Goal: Check status: Check status

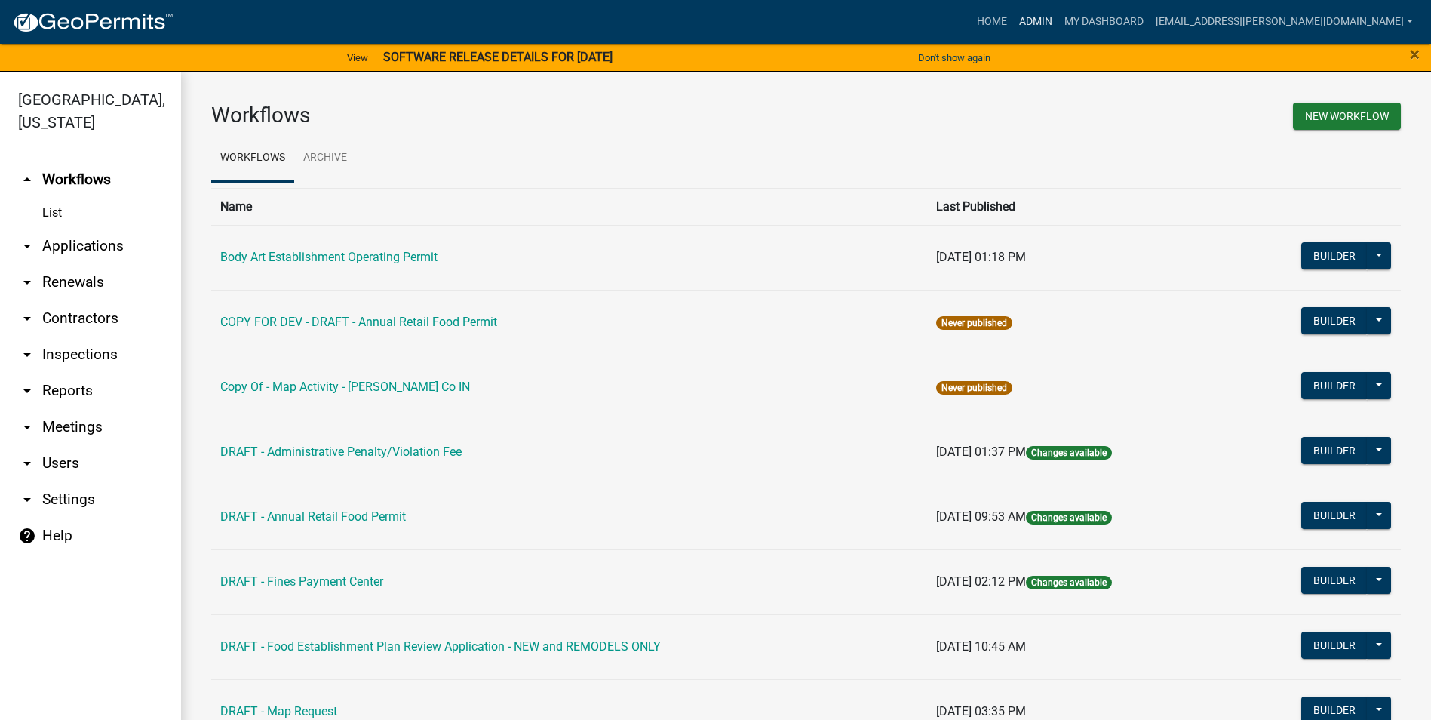
click at [1058, 20] on link "Admin" at bounding box center [1035, 22] width 45 height 29
click at [412, 256] on link "Body Art Establishment Operating Permit" at bounding box center [328, 257] width 217 height 14
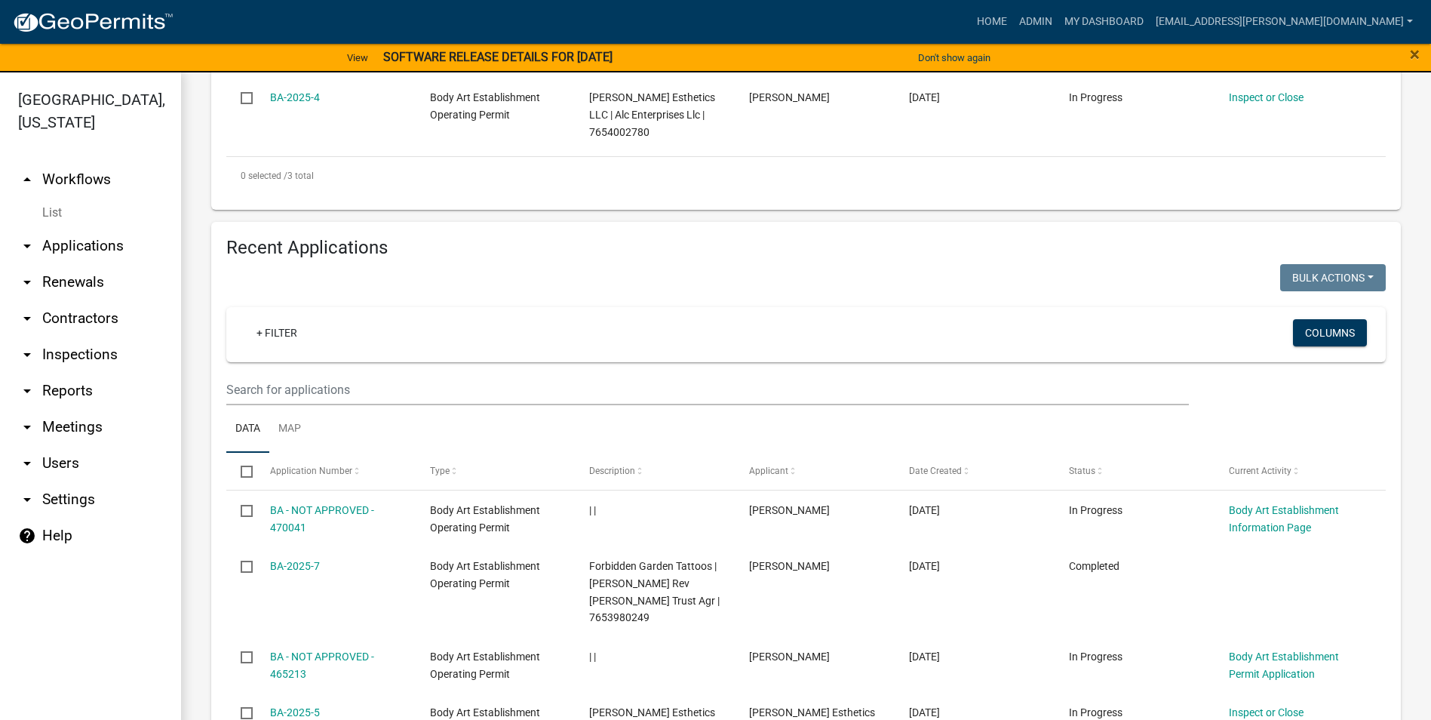
scroll to position [151, 0]
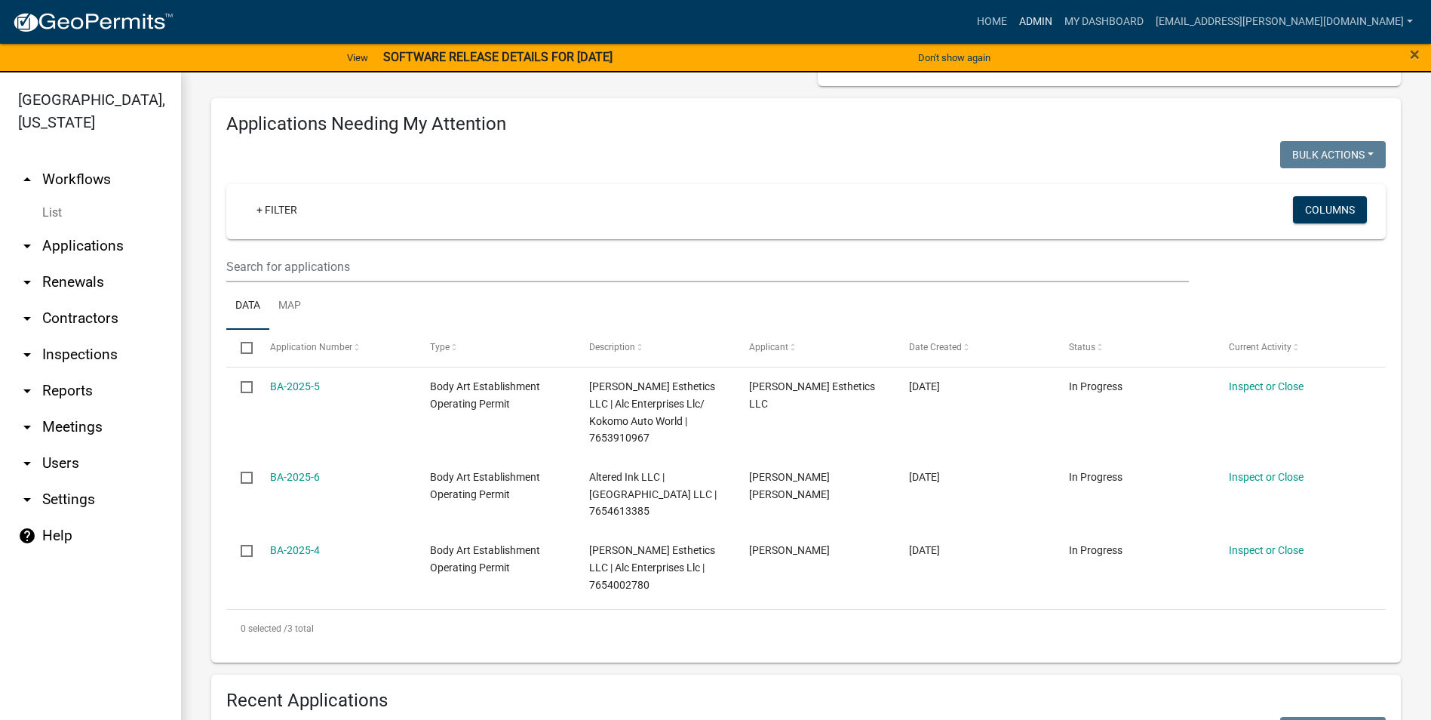
drag, startPoint x: 1063, startPoint y: 28, endPoint x: 1024, endPoint y: 79, distance: 64.1
click at [1058, 29] on link "Admin" at bounding box center [1035, 22] width 45 height 29
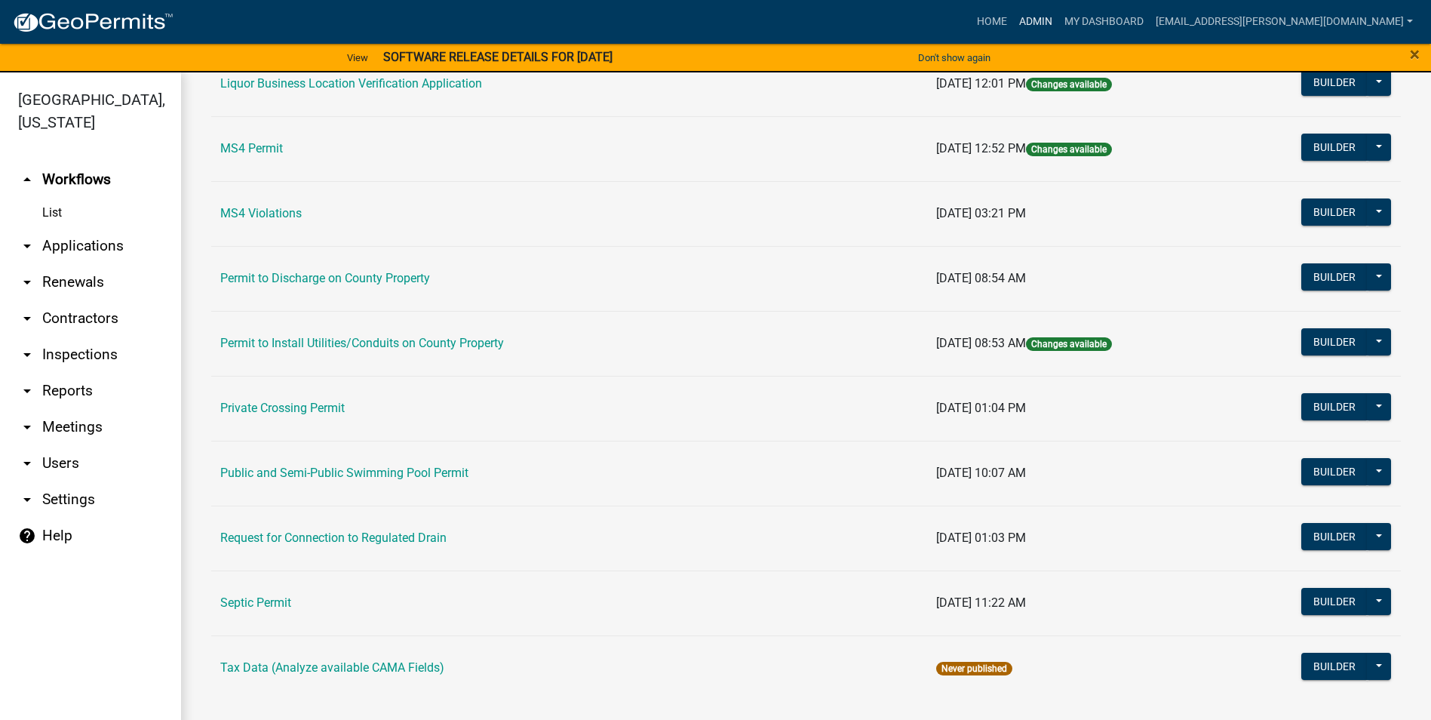
scroll to position [1216, 0]
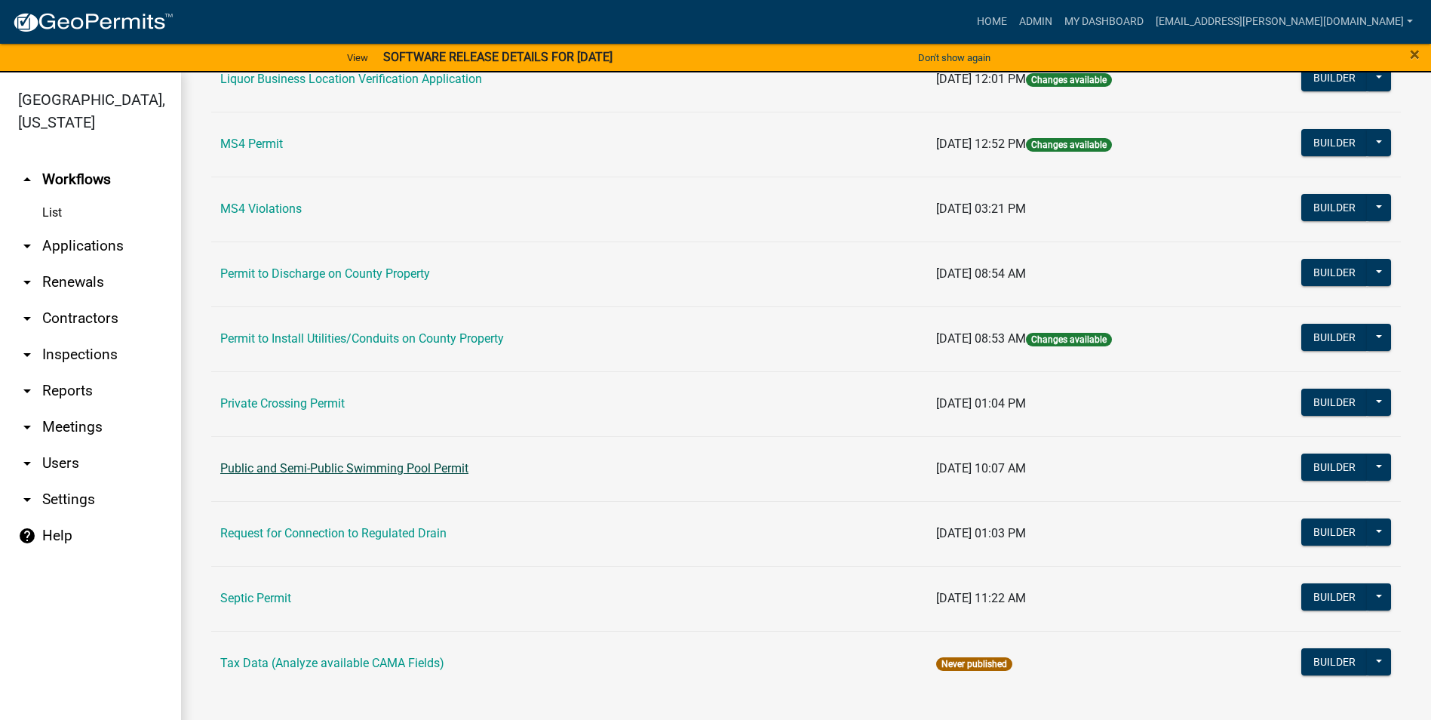
click at [350, 464] on link "Public and Semi-Public Swimming Pool Permit" at bounding box center [344, 468] width 248 height 14
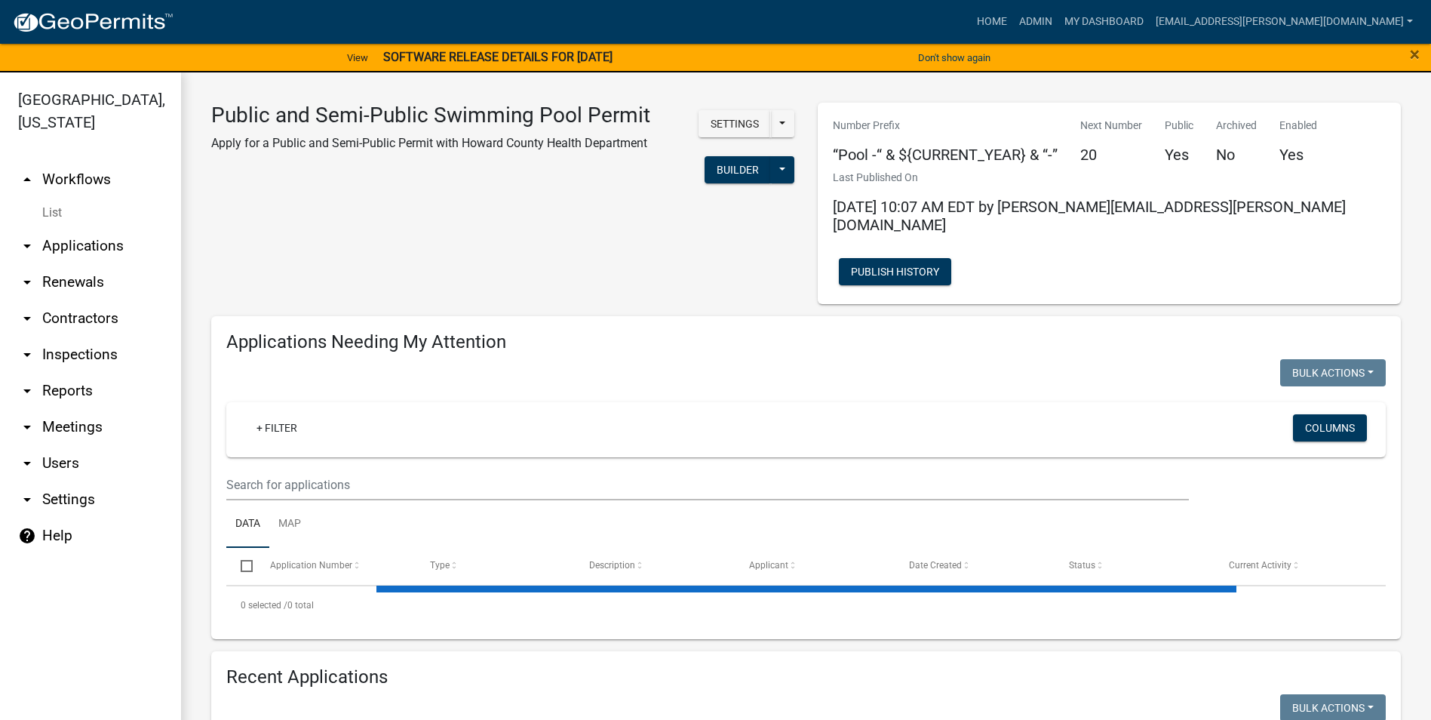
select select "3: 100"
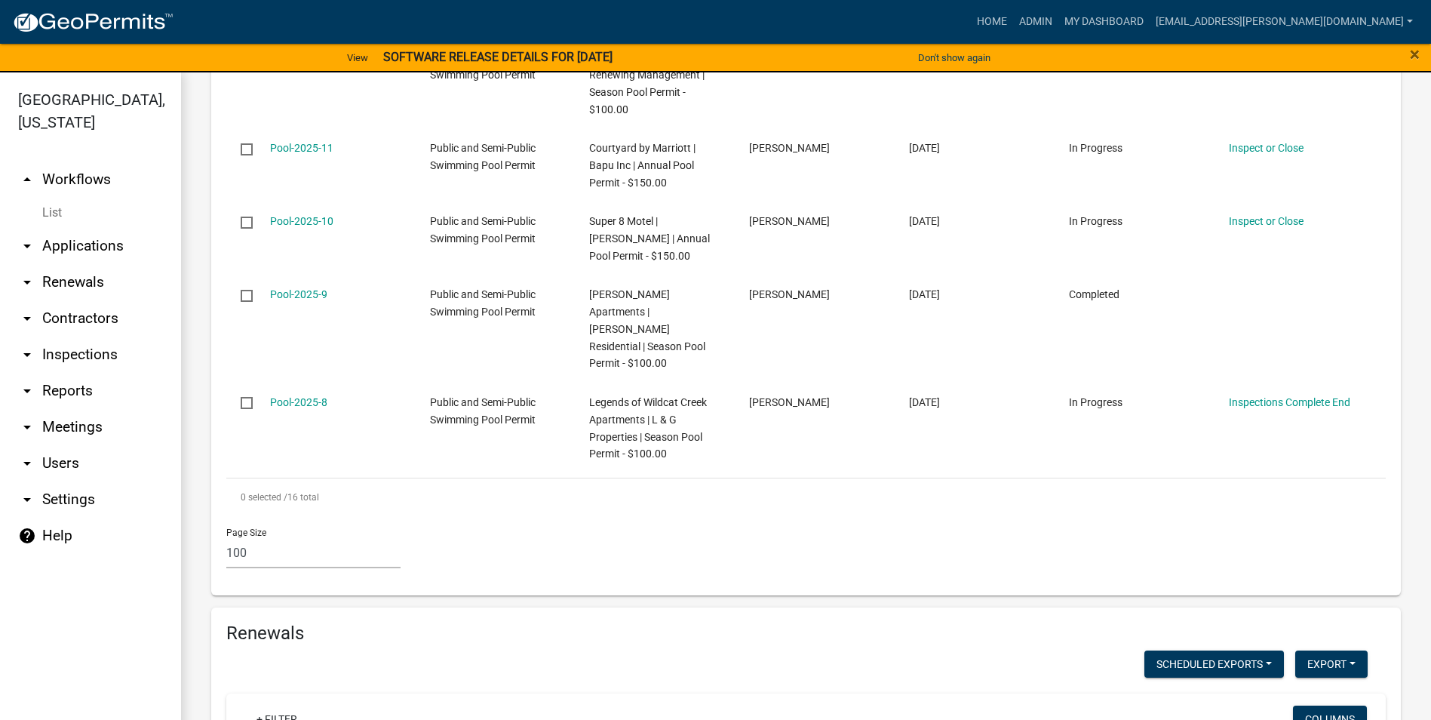
scroll to position [2716, 0]
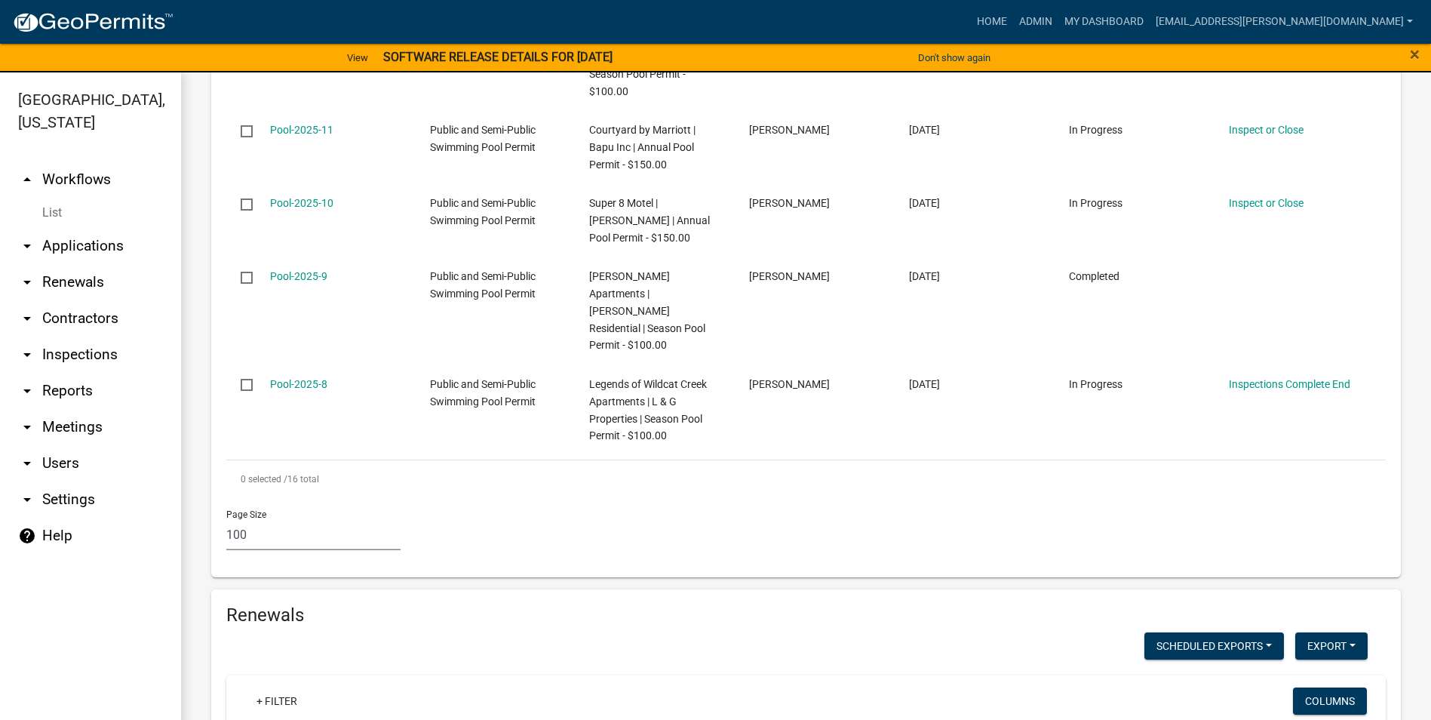
click at [272, 519] on select "10 25 50 100" at bounding box center [313, 534] width 174 height 31
click at [226, 519] on select "10 25 50 100" at bounding box center [313, 534] width 174 height 31
click at [493, 460] on div "0 selected / 16 total" at bounding box center [805, 479] width 1159 height 38
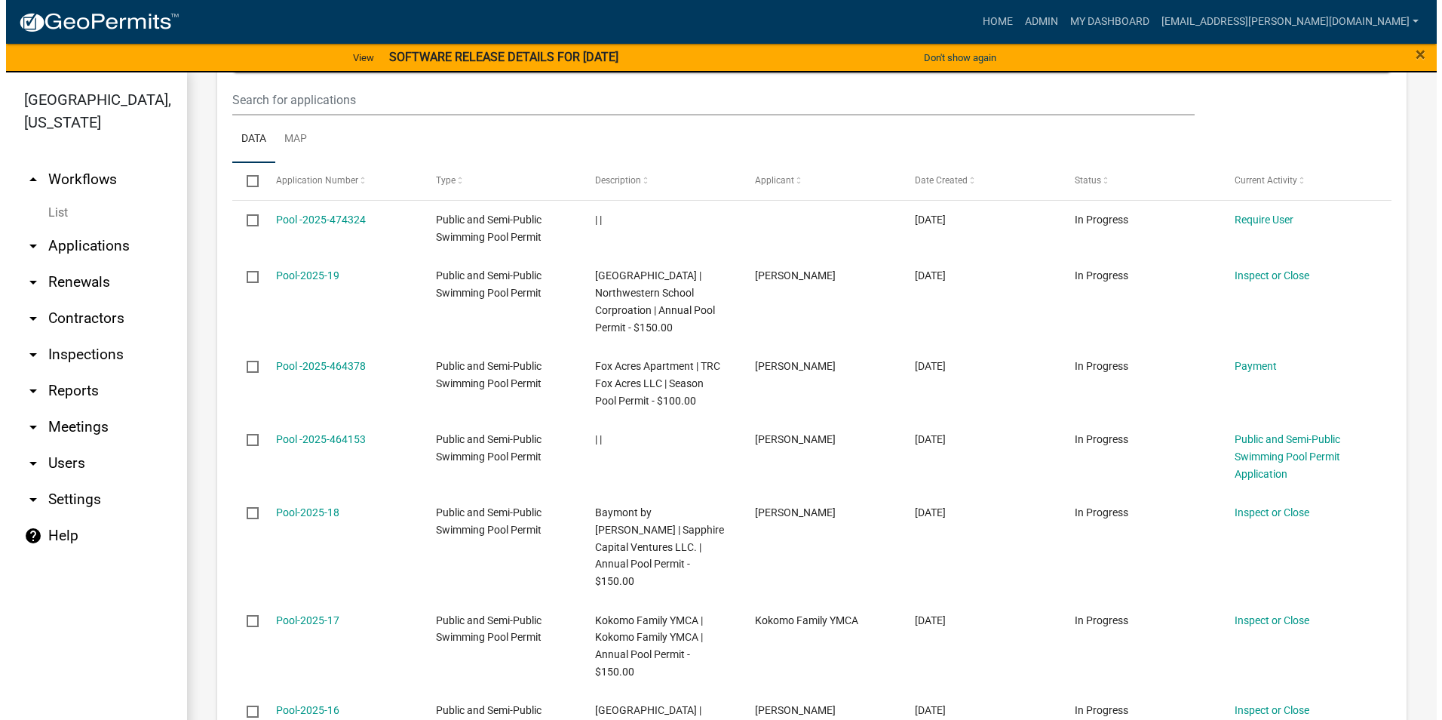
scroll to position [1660, 0]
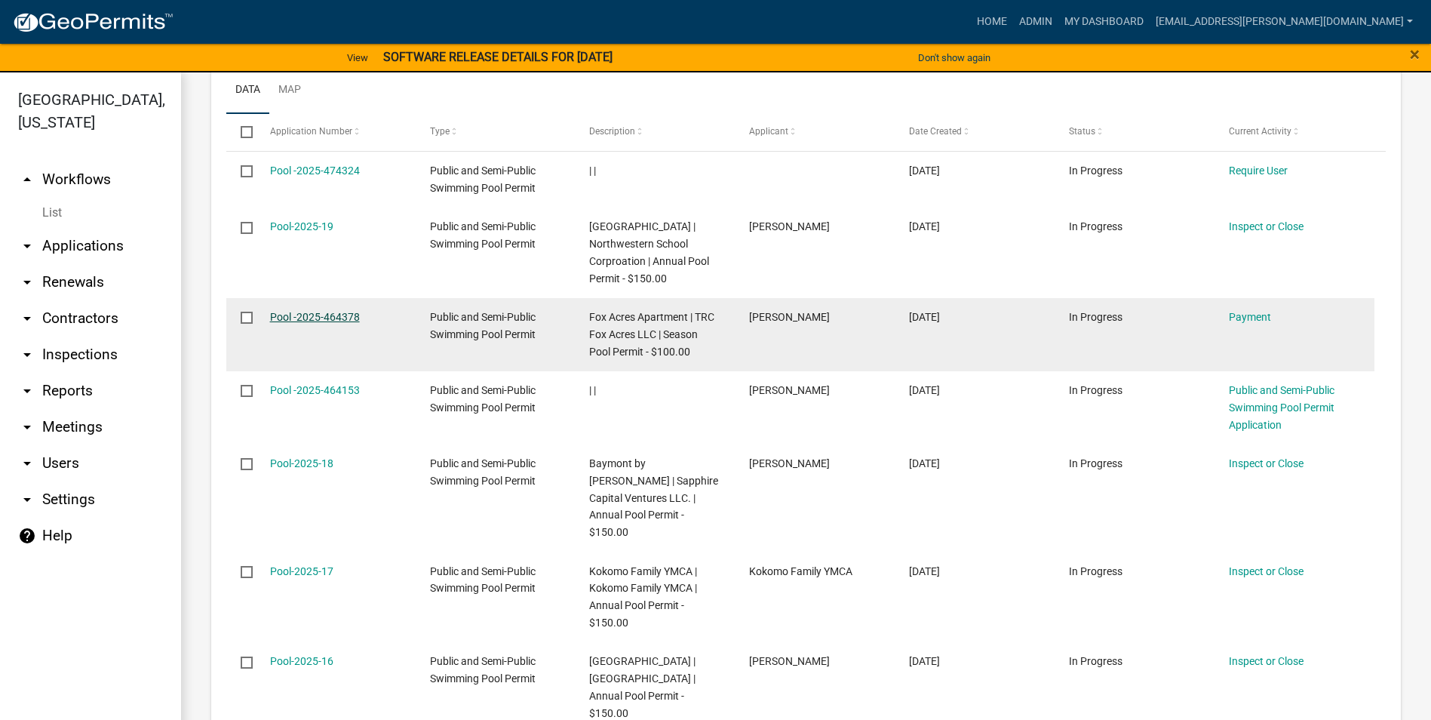
click at [311, 311] on link "Pool -2025-464378" at bounding box center [315, 317] width 90 height 12
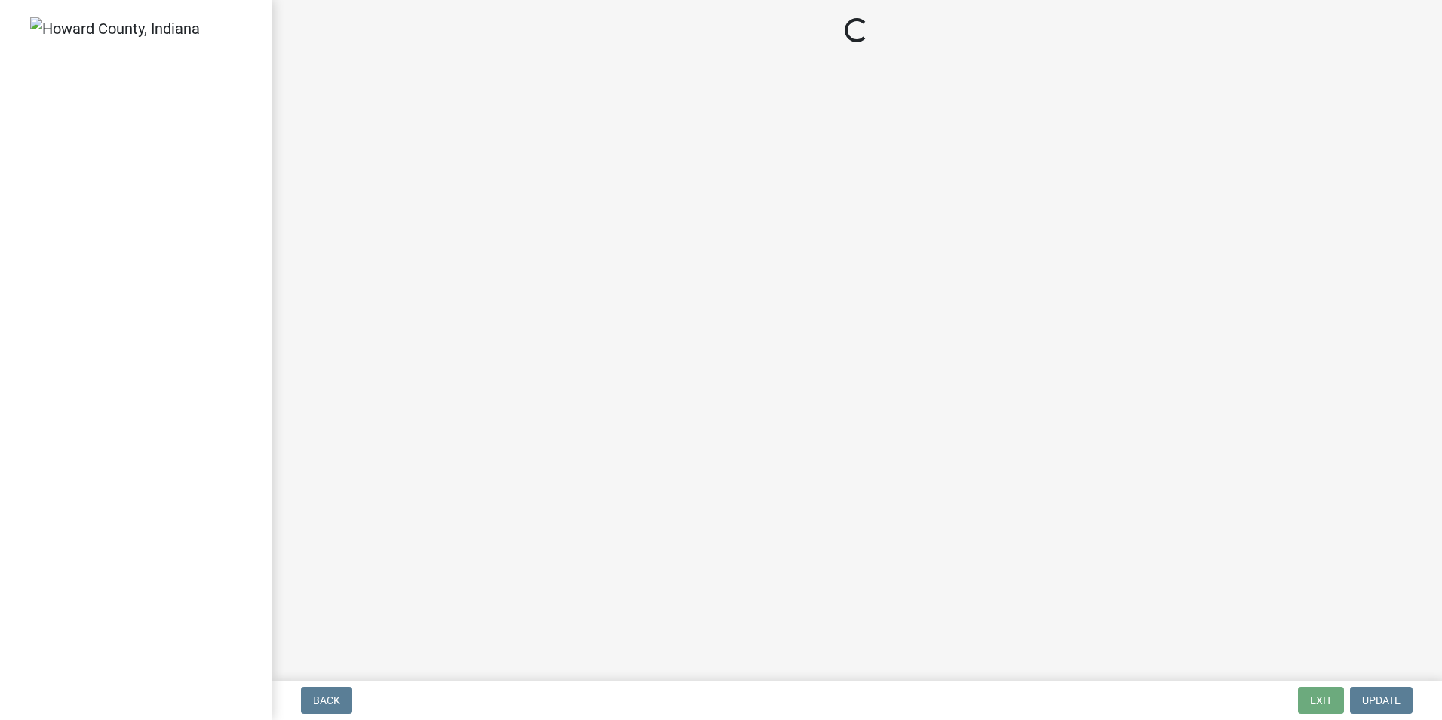
select select "3: 3"
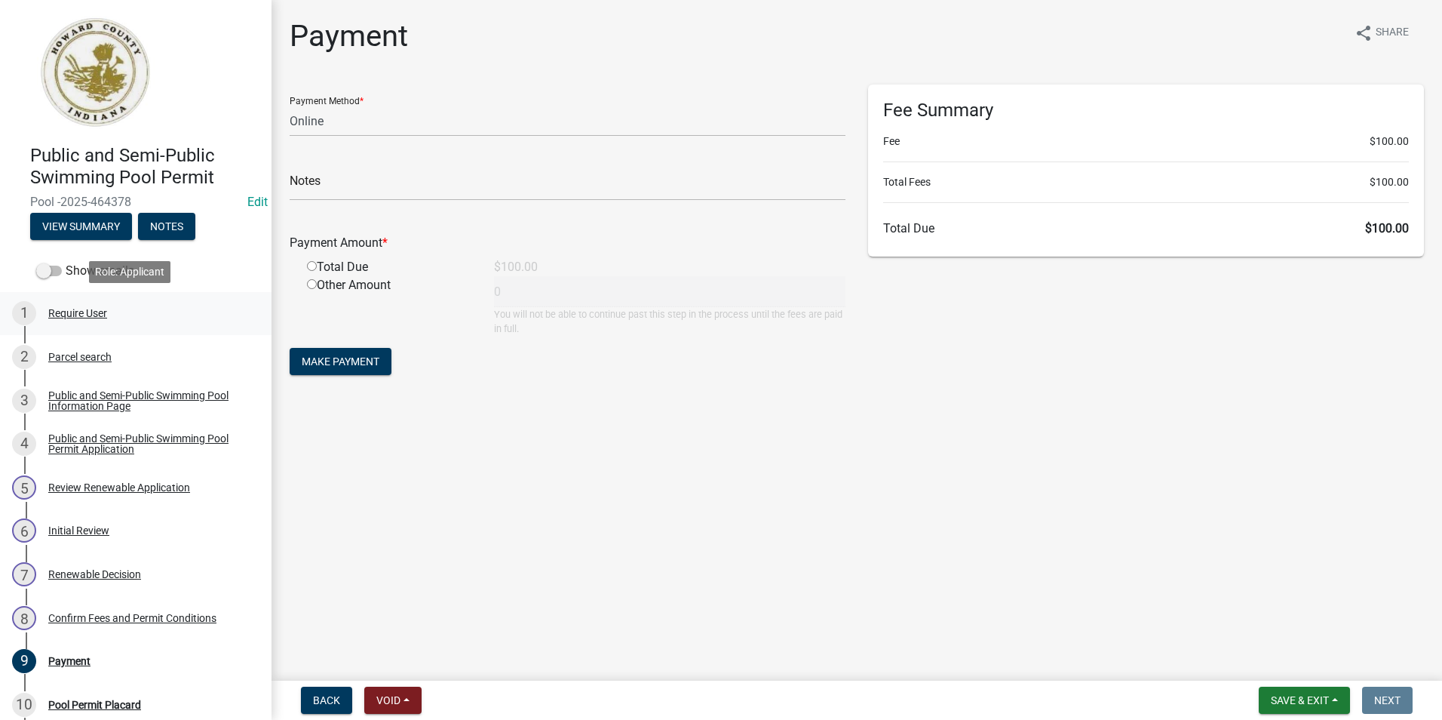
click at [66, 314] on div "Require User" at bounding box center [77, 313] width 59 height 11
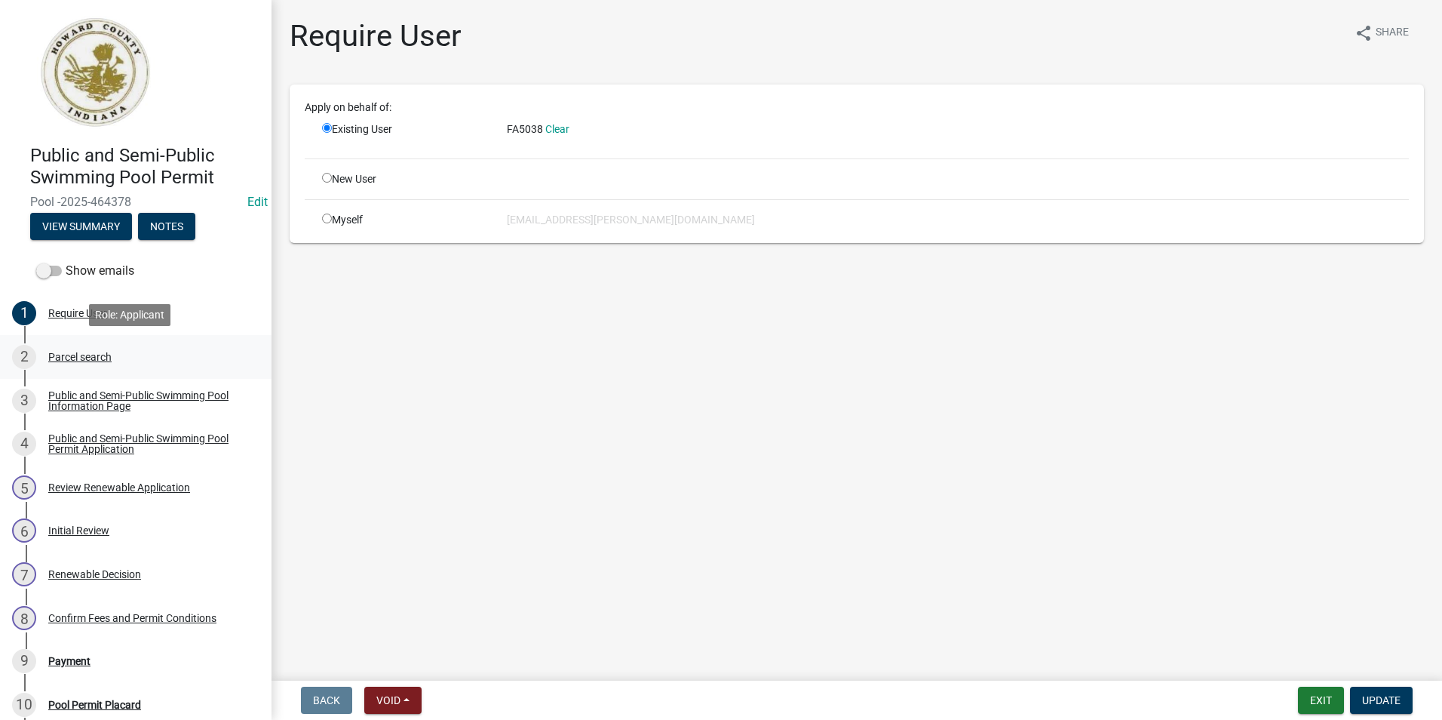
click at [68, 352] on div "Parcel search" at bounding box center [79, 357] width 63 height 11
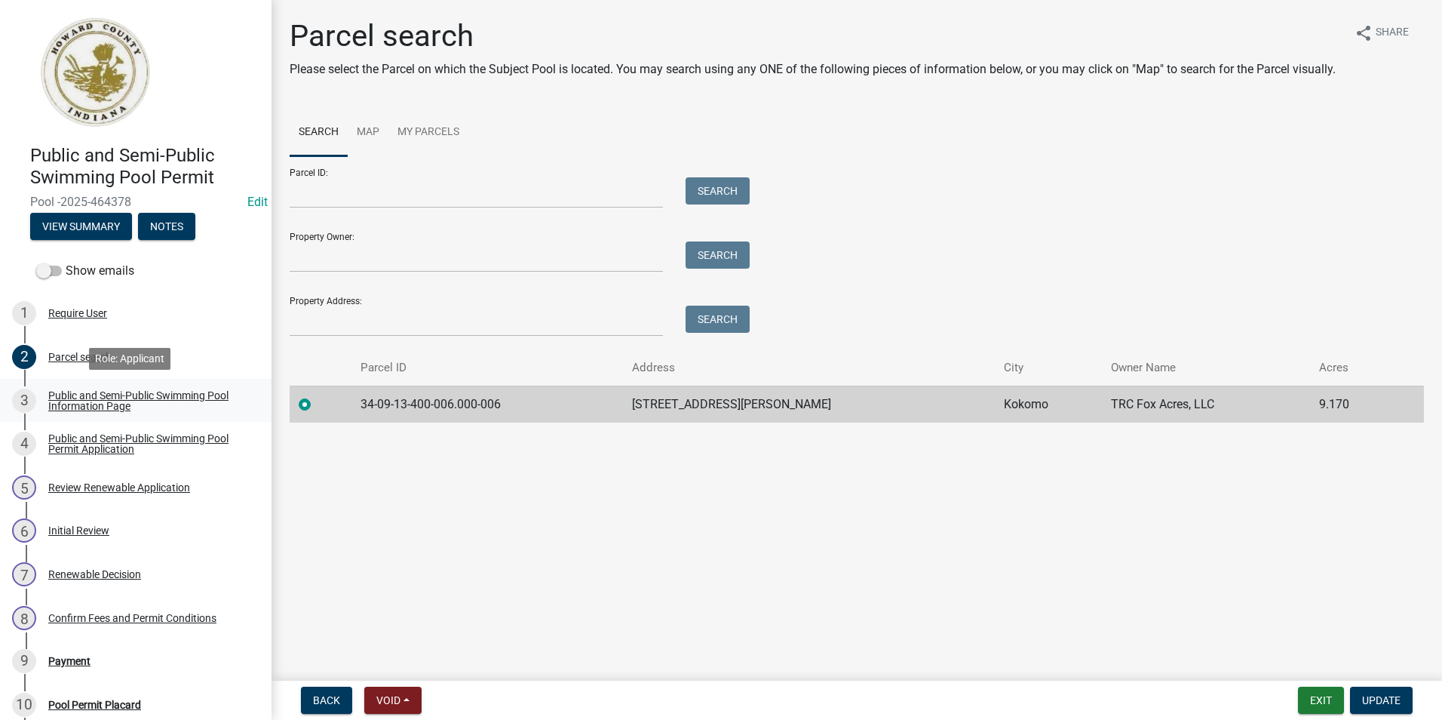
click at [78, 400] on div "Public and Semi-Public Swimming Pool Information Page" at bounding box center [147, 400] width 199 height 21
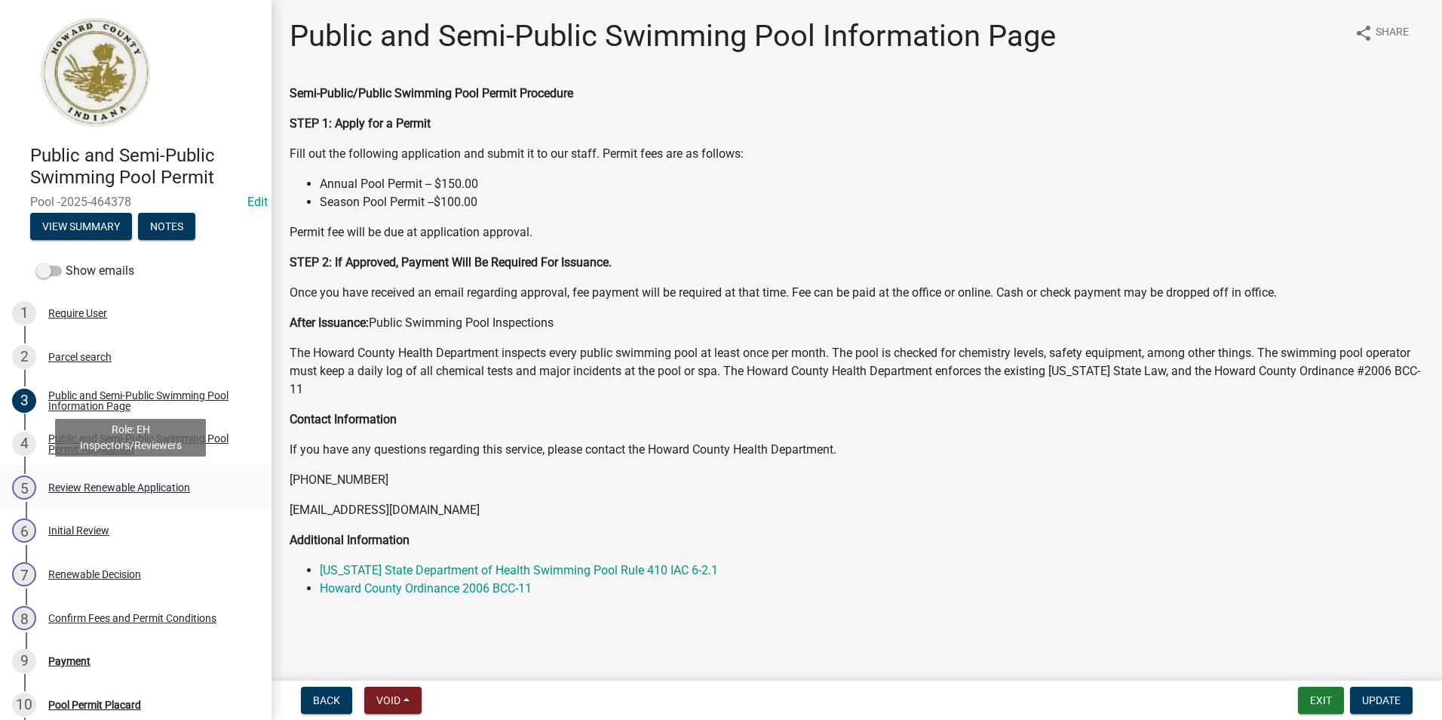
click at [134, 482] on div "Review Renewable Application" at bounding box center [119, 487] width 142 height 11
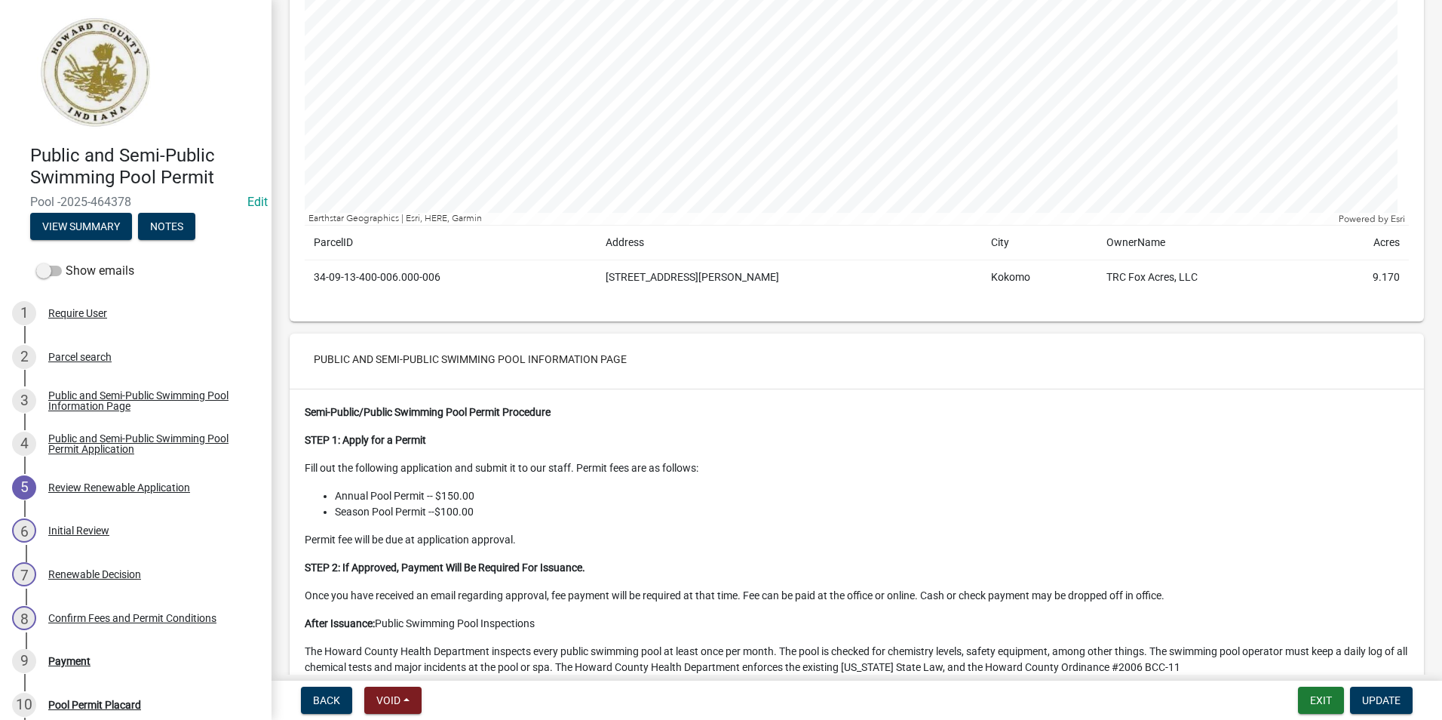
scroll to position [302, 0]
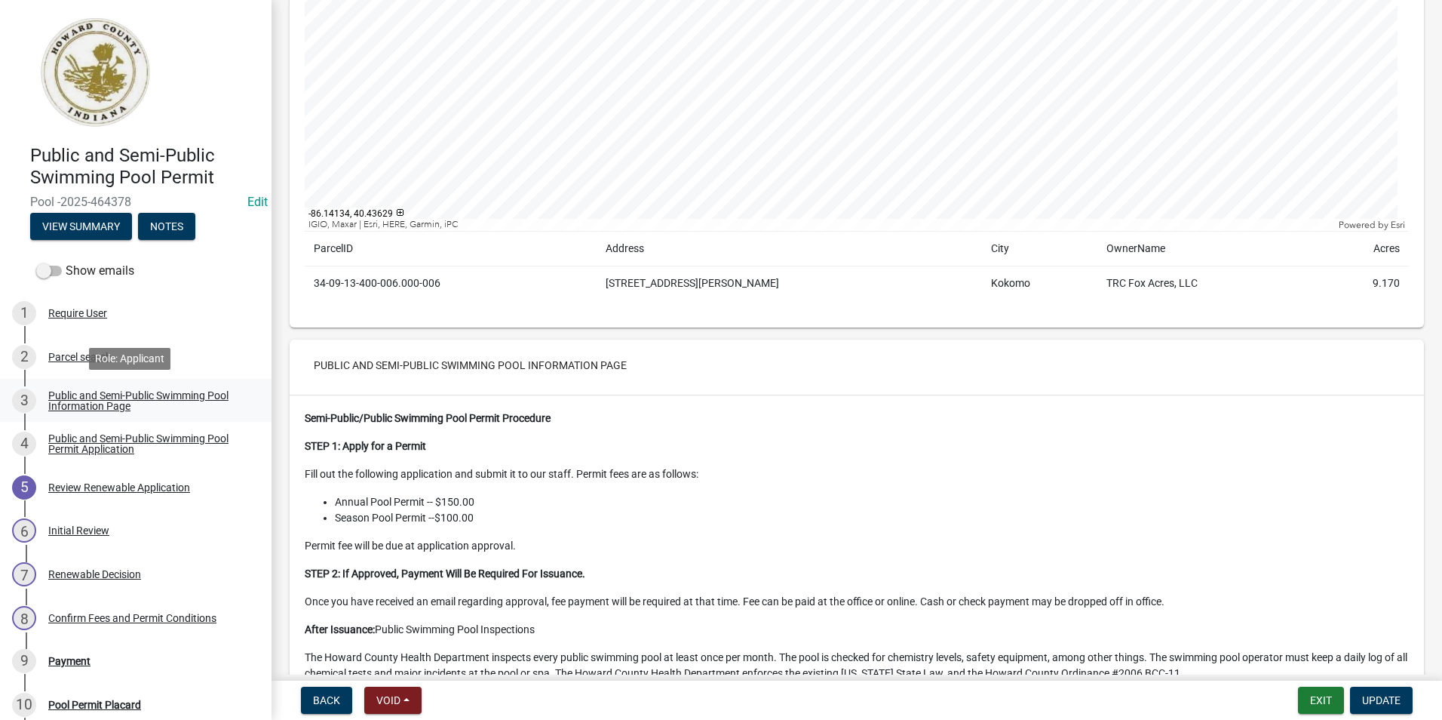
click at [177, 401] on div "Public and Semi-Public Swimming Pool Information Page" at bounding box center [147, 400] width 199 height 21
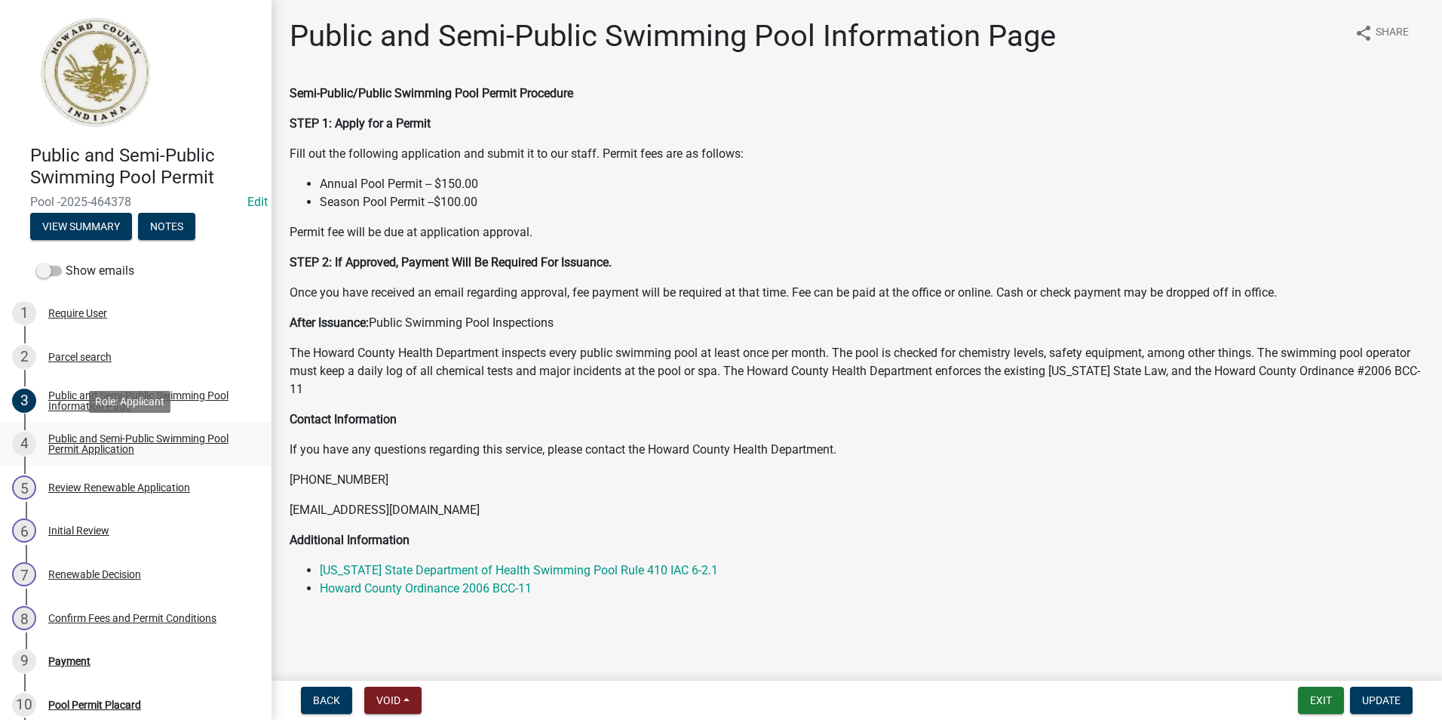
click at [134, 440] on div "Public and Semi-Public Swimming Pool Permit Application" at bounding box center [147, 443] width 199 height 21
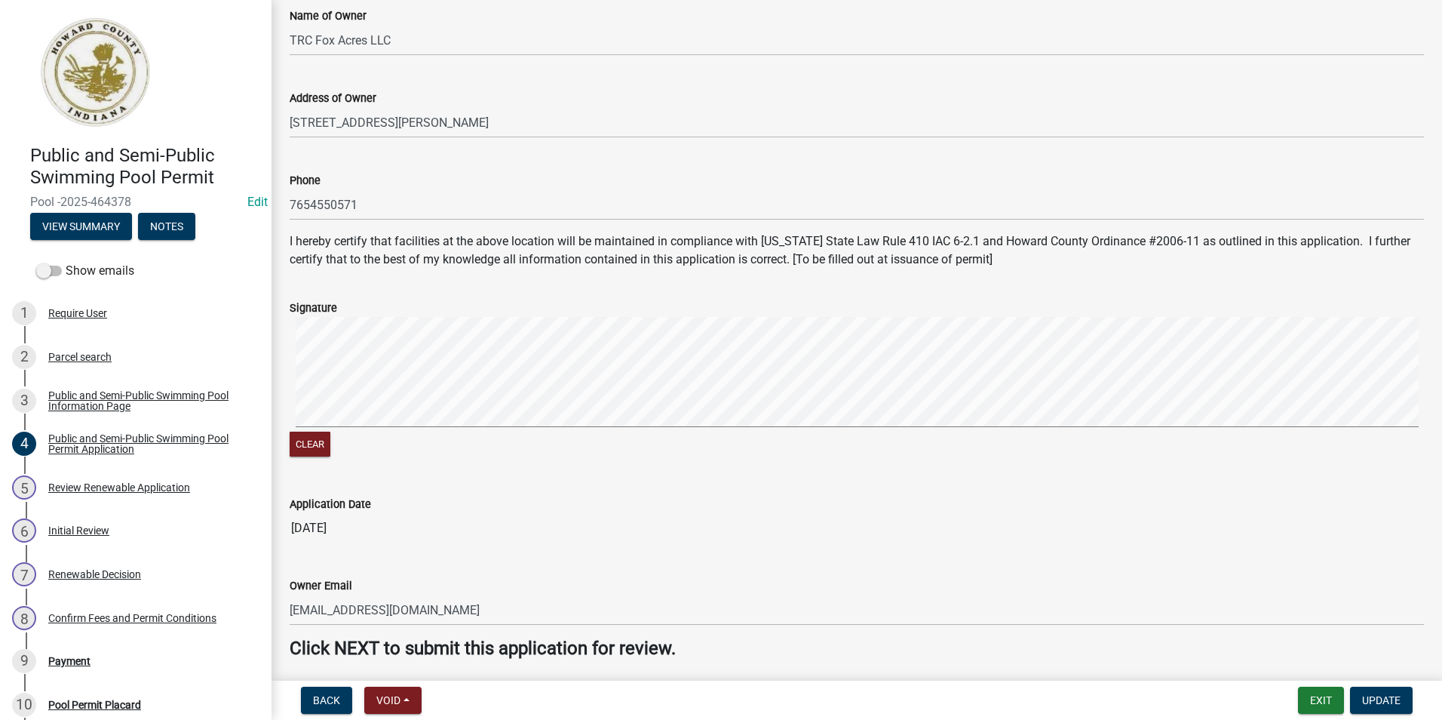
scroll to position [679, 0]
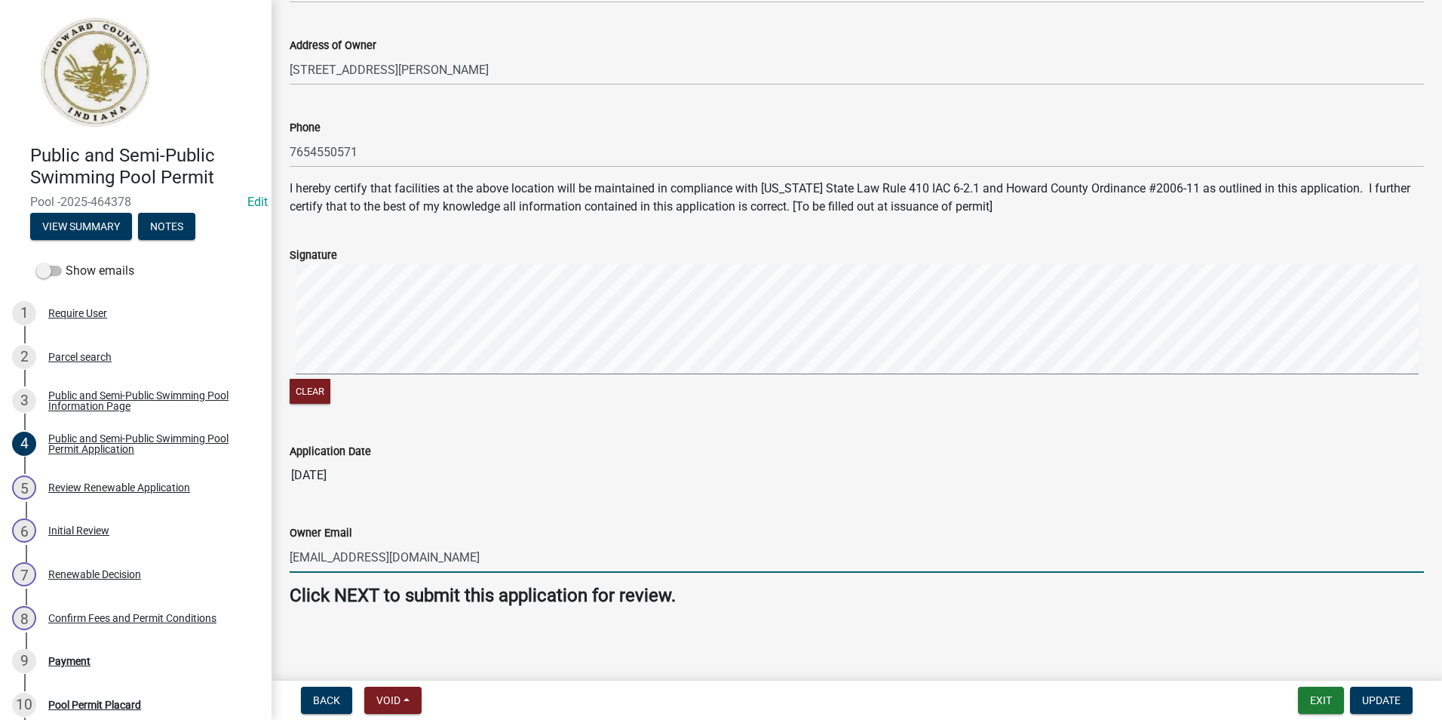
drag, startPoint x: 422, startPoint y: 563, endPoint x: 287, endPoint y: 562, distance: 135.0
click at [287, 562] on div "Owner Email [EMAIL_ADDRESS][DOMAIN_NAME]" at bounding box center [856, 537] width 1157 height 70
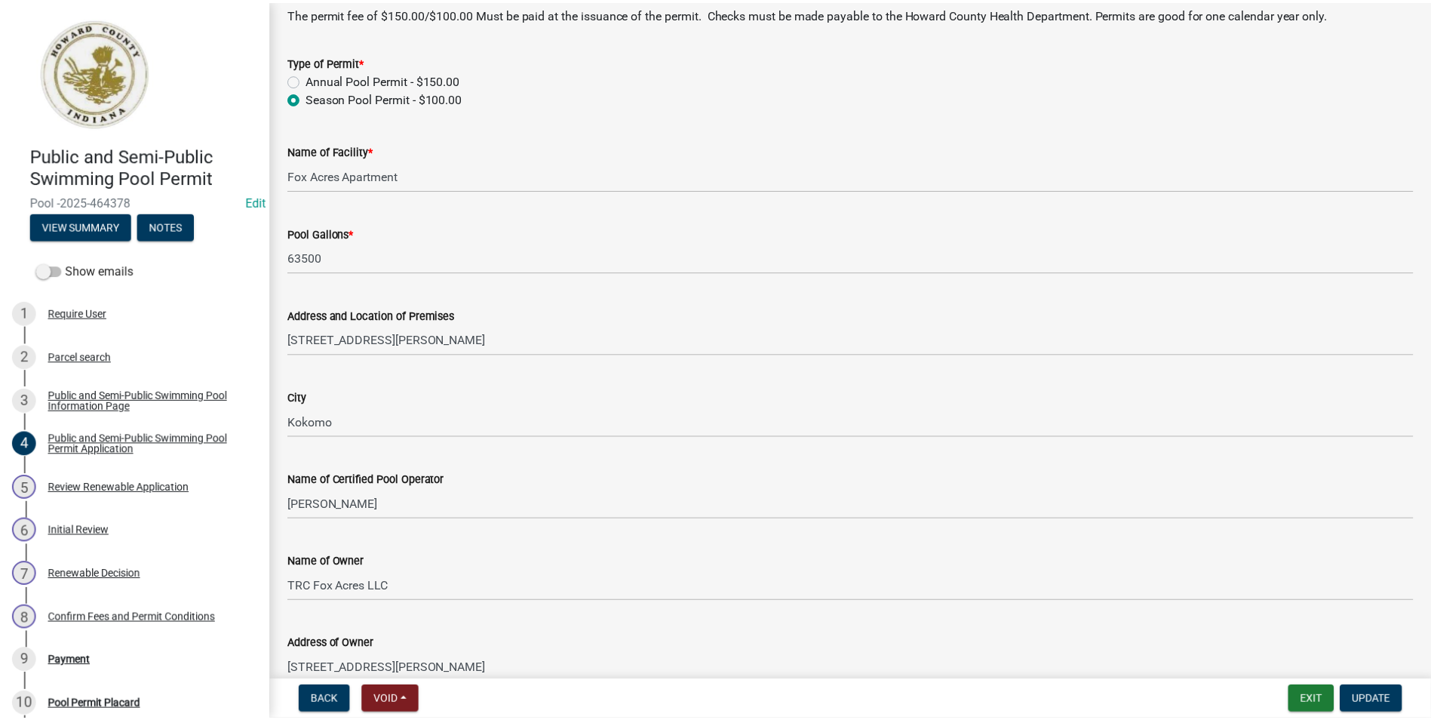
scroll to position [0, 0]
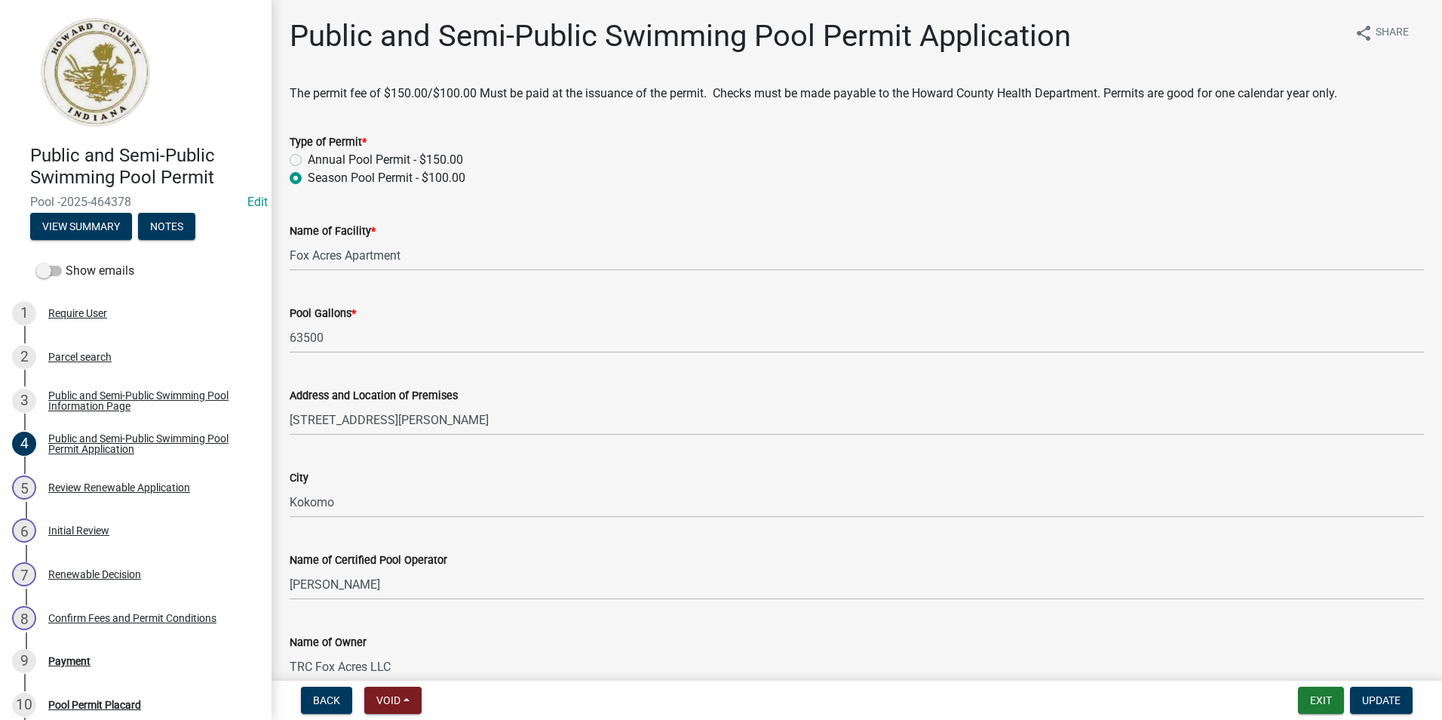
click at [118, 72] on img at bounding box center [94, 72] width 129 height 113
click at [1328, 705] on button "Exit" at bounding box center [1321, 699] width 46 height 27
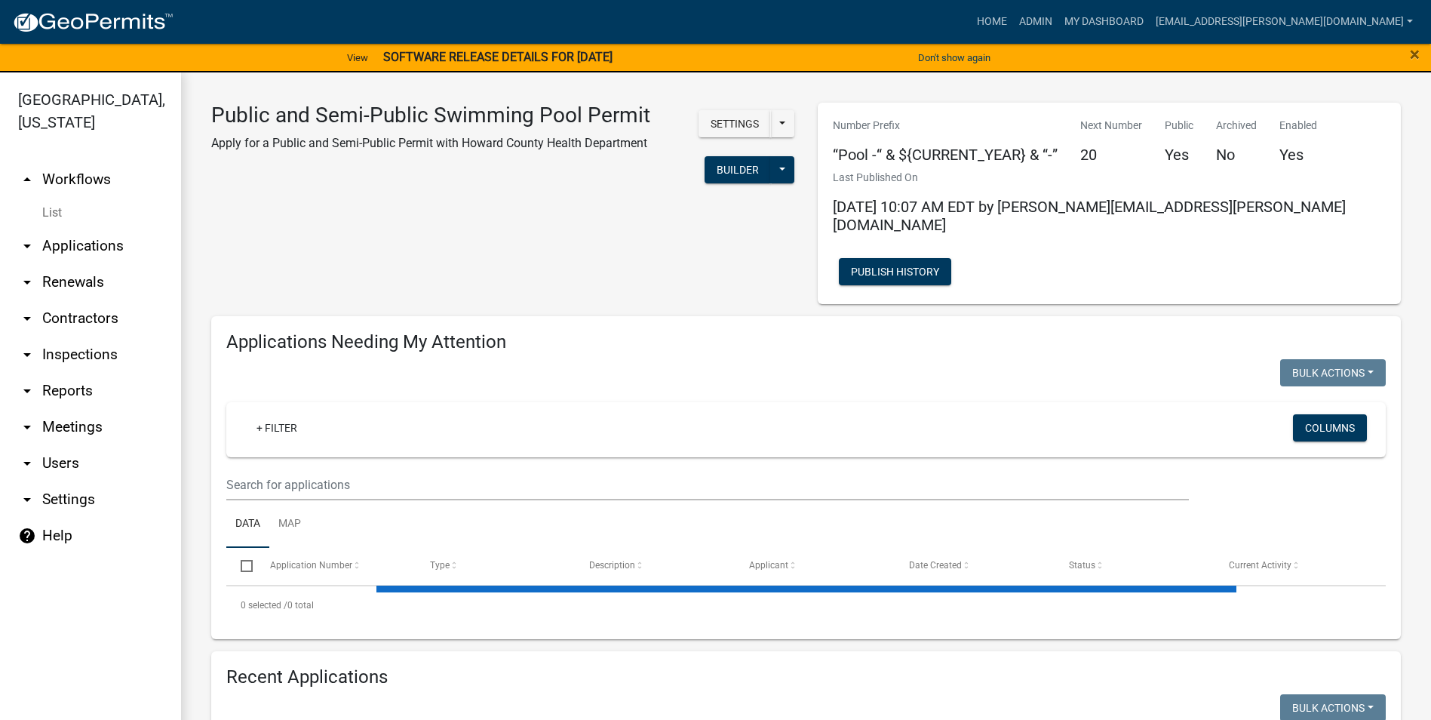
select select "3: 100"
